Goal: Information Seeking & Learning: Learn about a topic

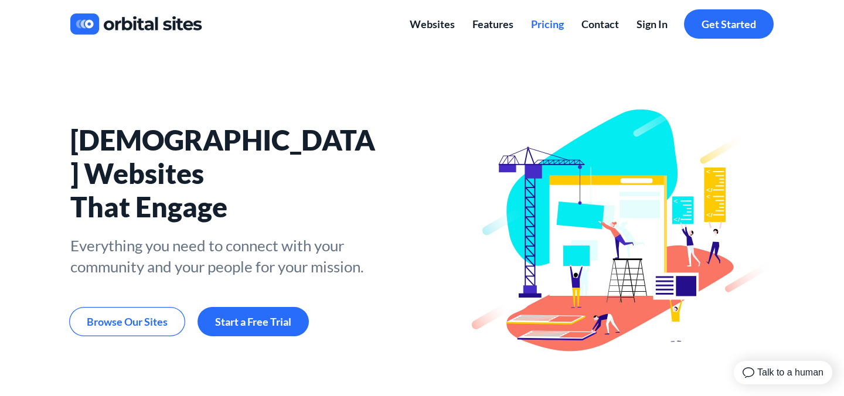
click at [554, 22] on span "Pricing" at bounding box center [547, 24] width 33 height 13
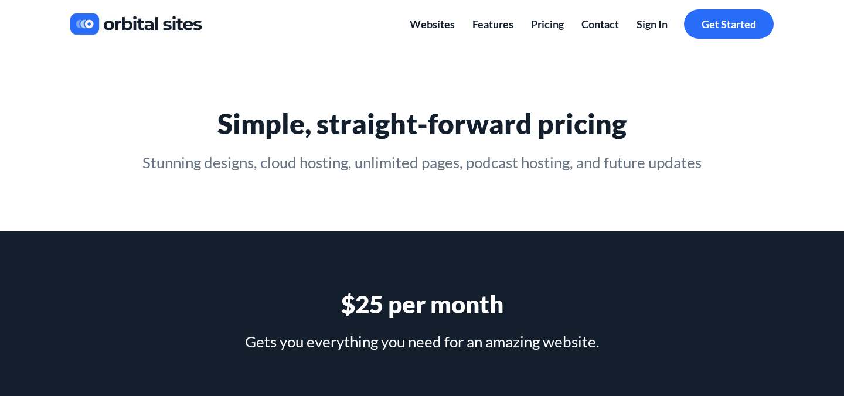
click at [121, 29] on img at bounding box center [136, 24] width 132 height 30
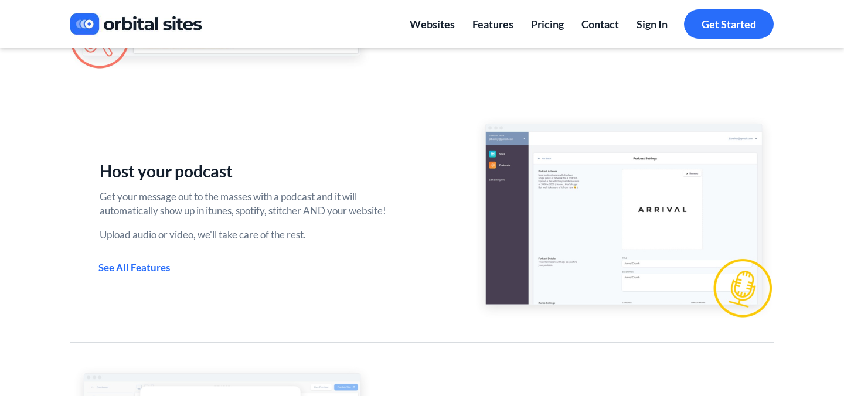
scroll to position [720, 0]
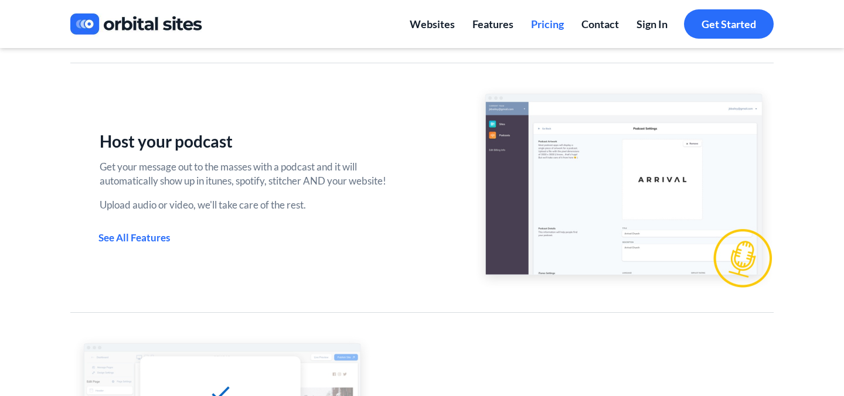
click at [553, 35] on link "Pricing" at bounding box center [547, 24] width 50 height 30
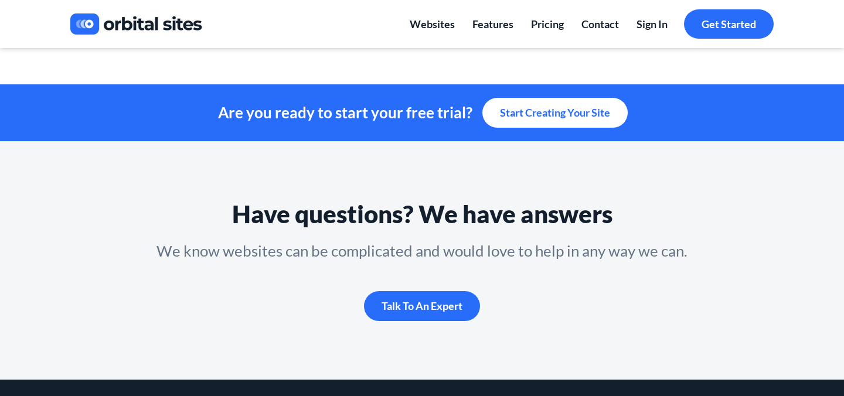
scroll to position [1105, 0]
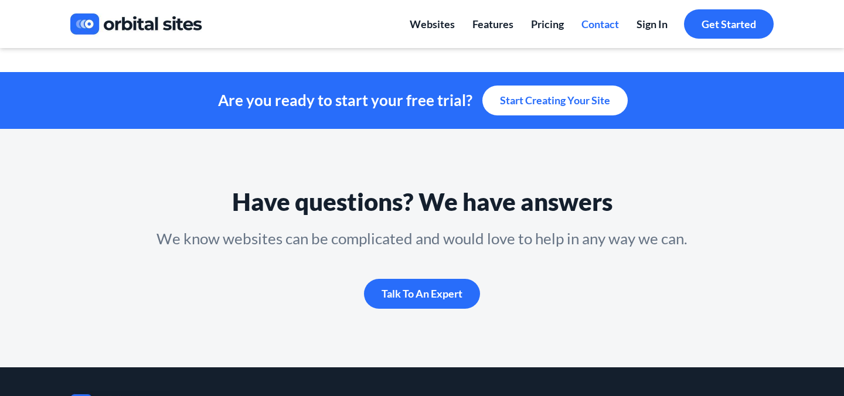
click at [592, 30] on link "Contact" at bounding box center [600, 24] width 55 height 30
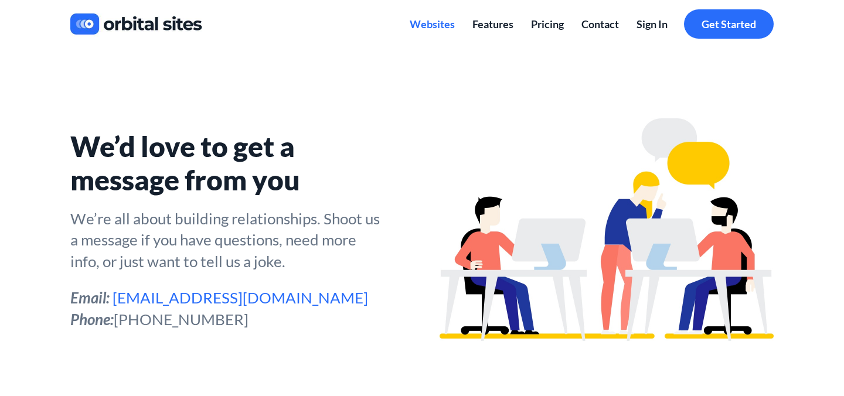
click at [452, 24] on span "Websites" at bounding box center [432, 24] width 45 height 13
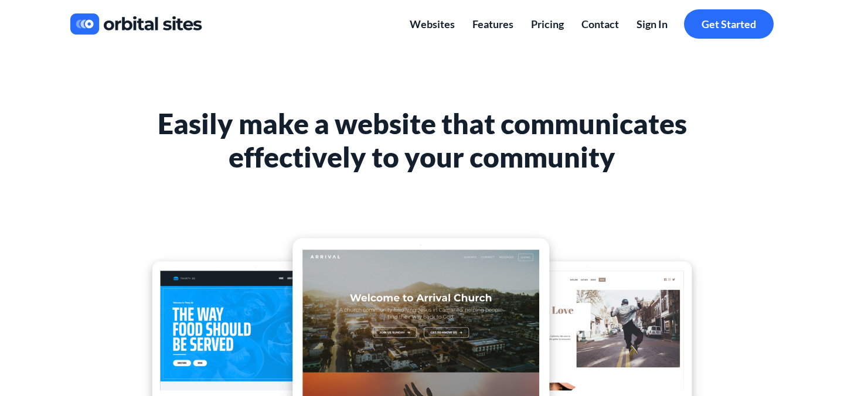
click at [93, 28] on img at bounding box center [136, 24] width 132 height 30
